Goal: Book appointment/travel/reservation

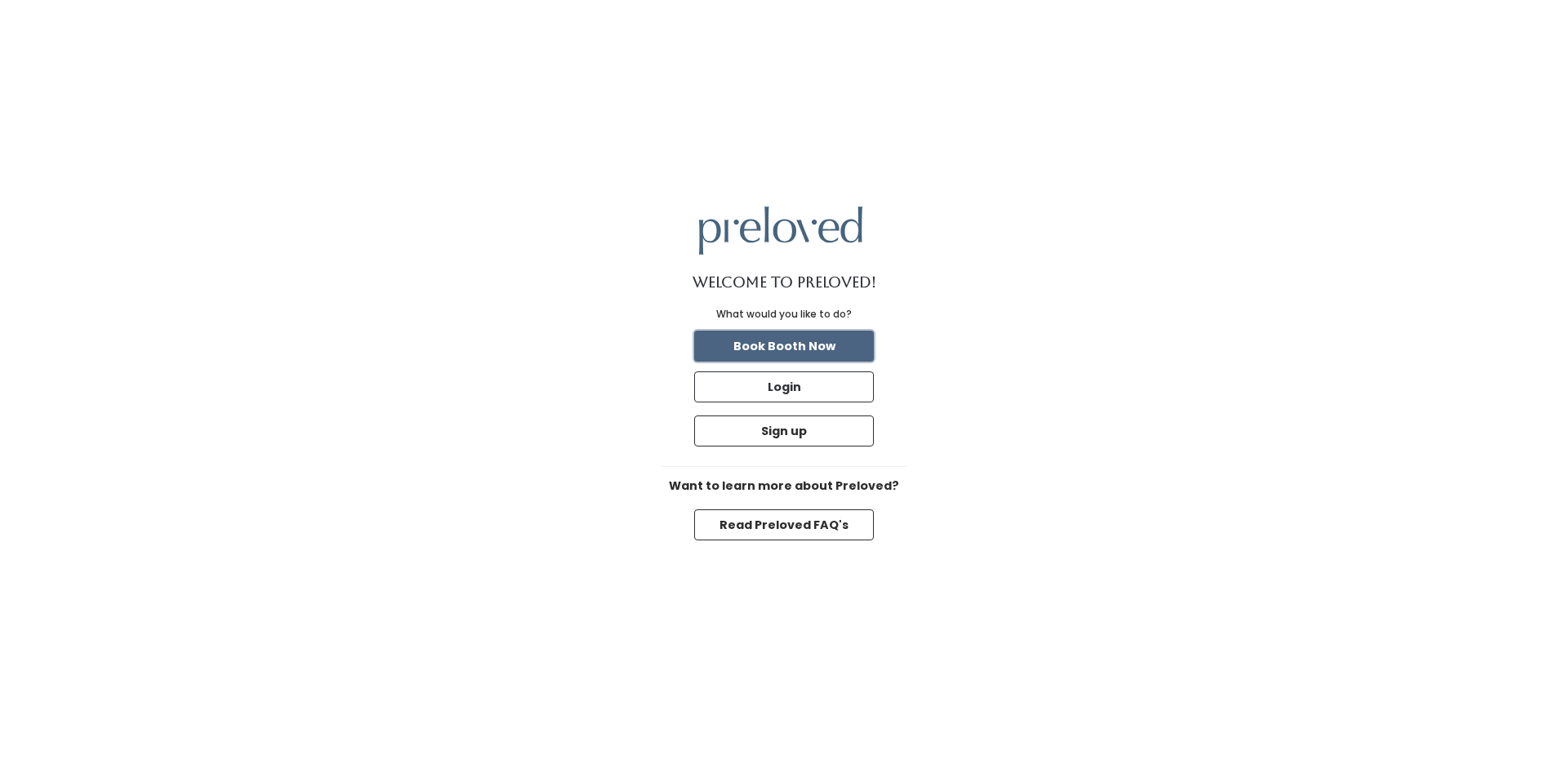
click at [808, 353] on button "Book Booth Now" at bounding box center [784, 346] width 180 height 31
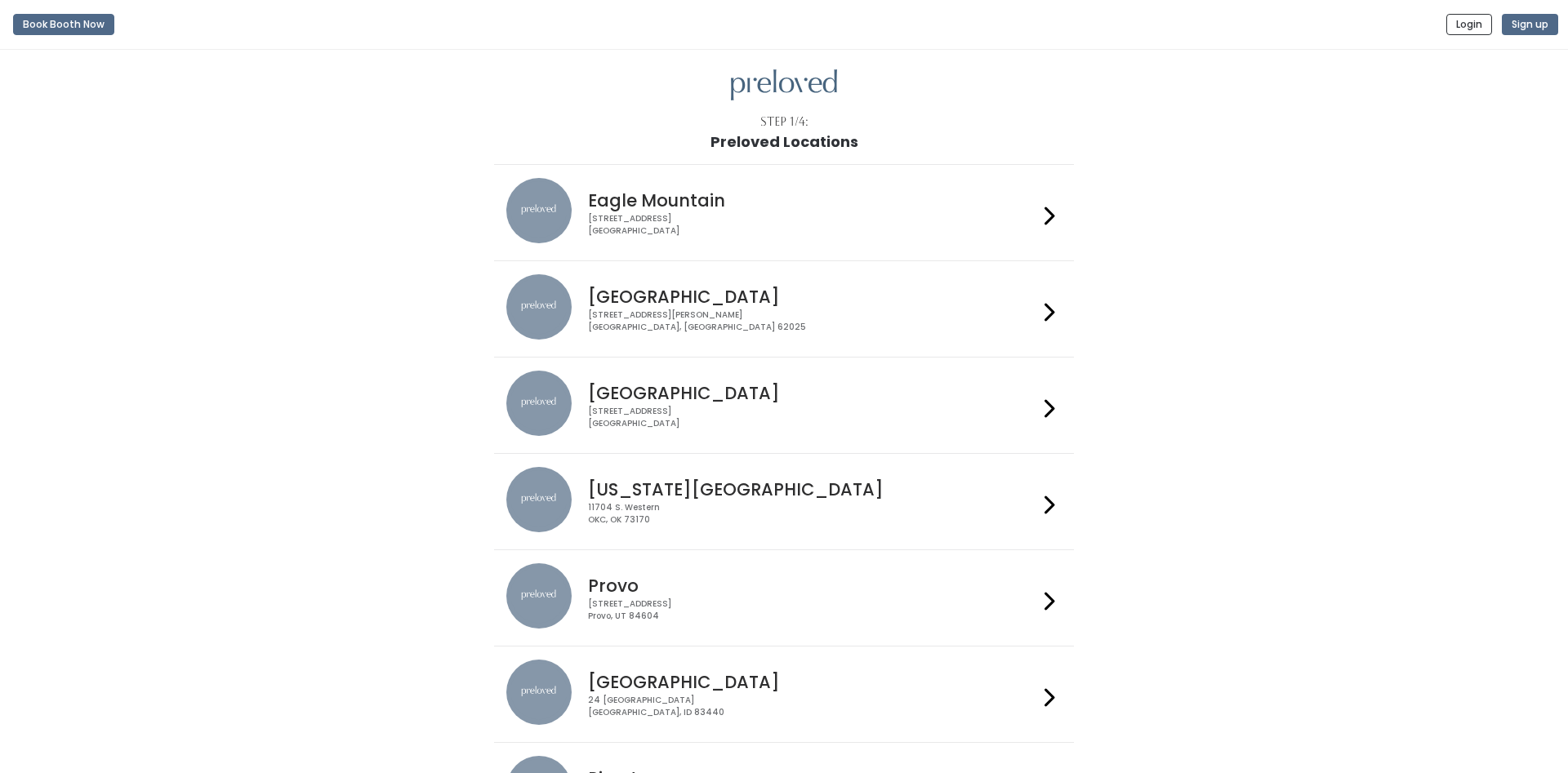
click at [738, 294] on h4 "Edwardsville" at bounding box center [812, 296] width 449 height 19
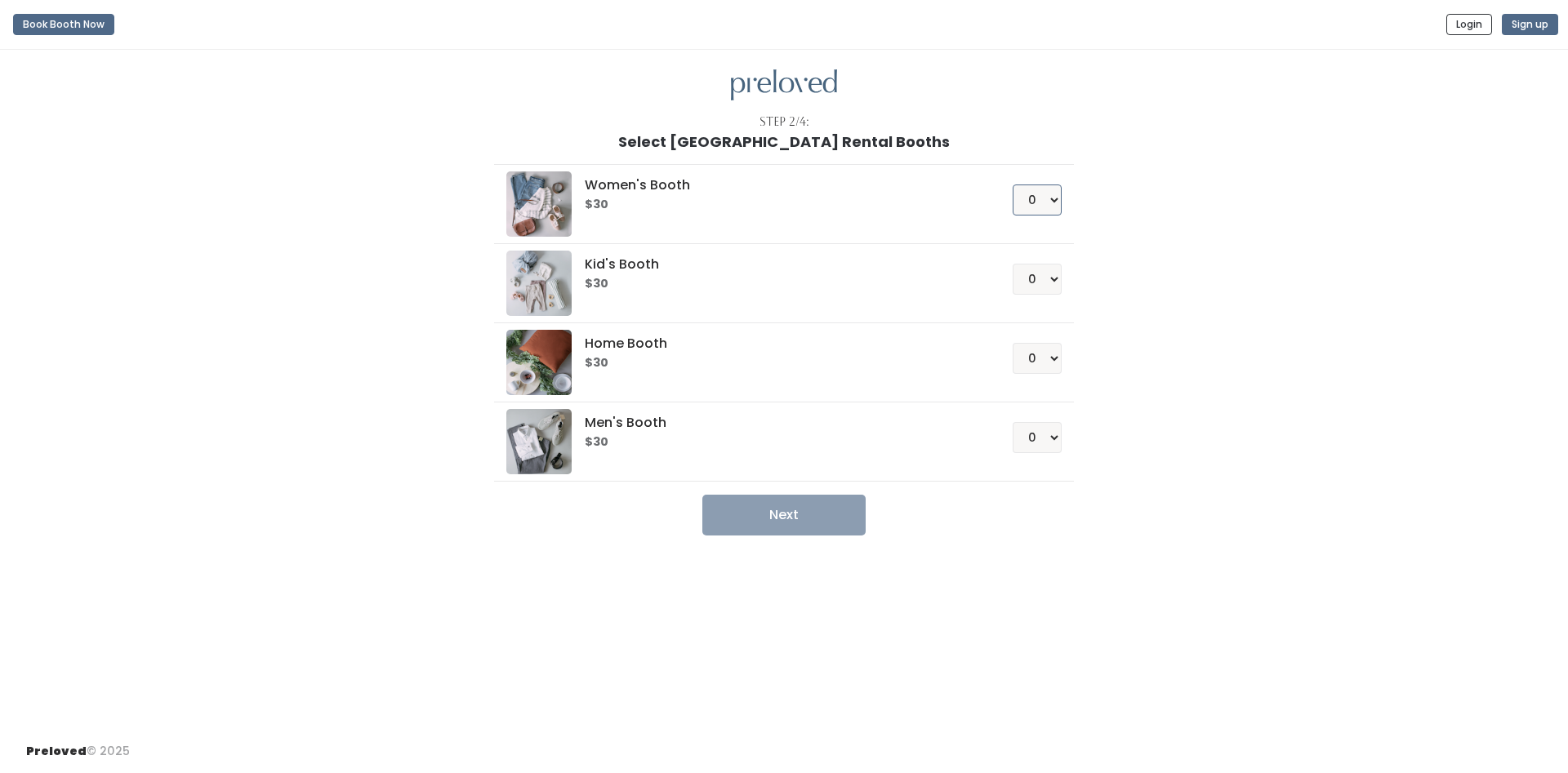
select select "1"
click option "1" at bounding box center [0, 0] width 0 height 0
click at [822, 519] on button "Next" at bounding box center [783, 515] width 163 height 41
